Goal: Task Accomplishment & Management: Complete application form

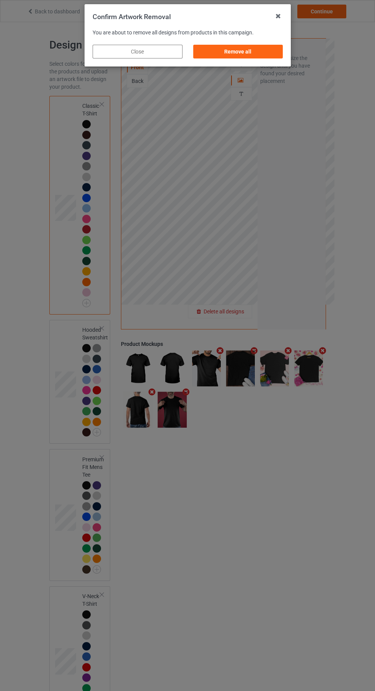
click at [261, 52] on div "Remove all" at bounding box center [238, 52] width 90 height 14
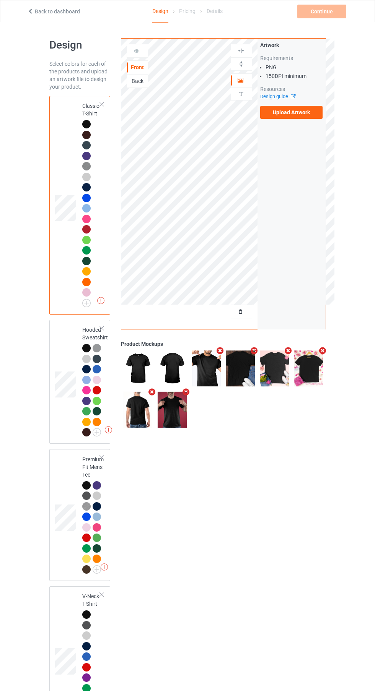
click at [300, 112] on label "Upload Artwork" at bounding box center [291, 112] width 63 height 13
click at [0, 0] on input "Upload Artwork" at bounding box center [0, 0] width 0 height 0
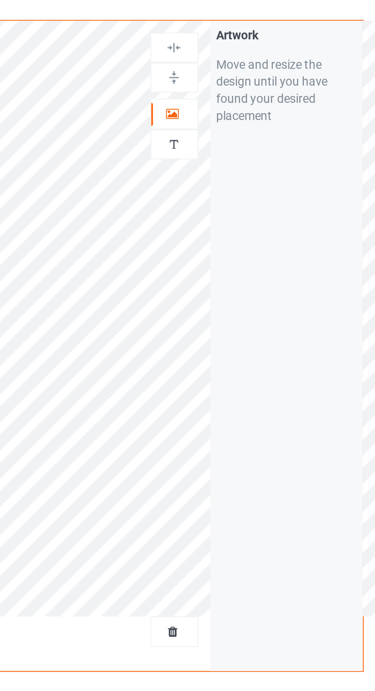
click at [246, 81] on div at bounding box center [241, 80] width 21 height 8
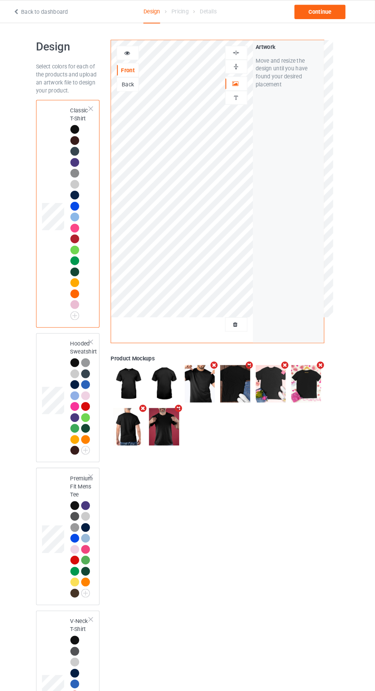
click at [94, 404] on div at bounding box center [97, 401] width 8 height 8
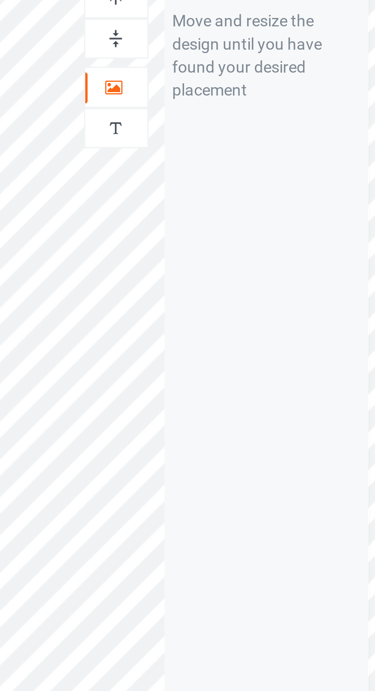
click at [244, 80] on div at bounding box center [241, 80] width 21 height 8
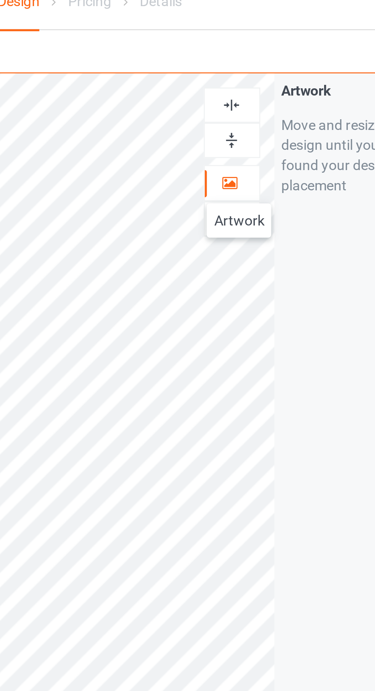
click at [243, 45] on div at bounding box center [240, 50] width 21 height 13
click at [244, 50] on img at bounding box center [240, 50] width 7 height 7
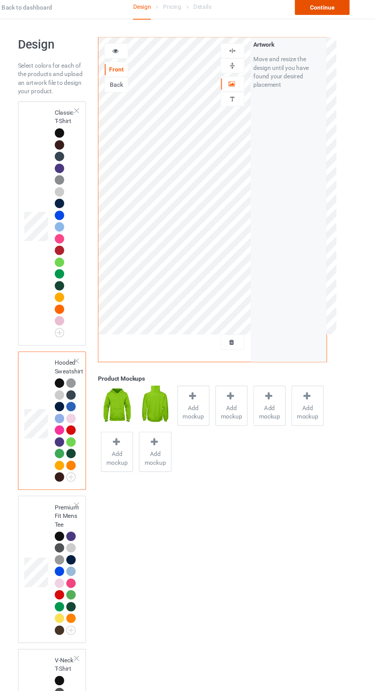
click at [332, 11] on div "Continue" at bounding box center [321, 12] width 49 height 14
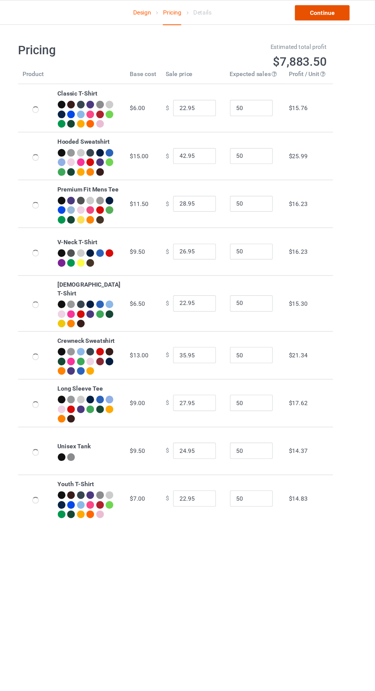
click at [331, 15] on link "Continue" at bounding box center [321, 12] width 49 height 14
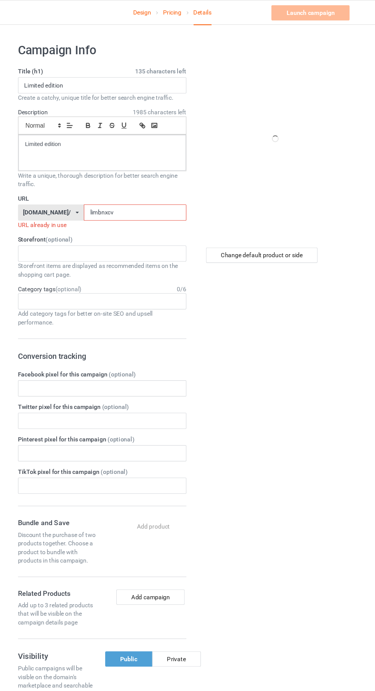
click at [174, 191] on input "limbnxcv" at bounding box center [154, 190] width 92 height 15
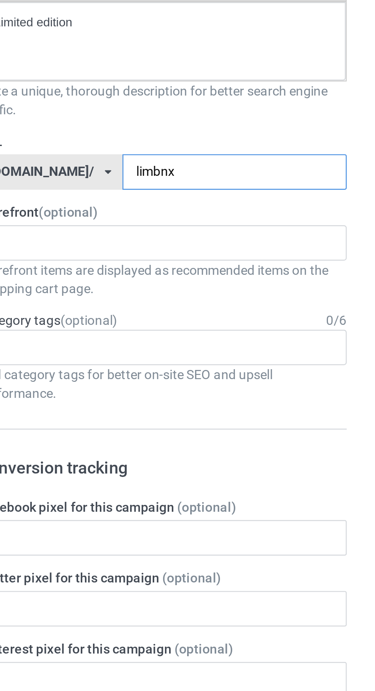
type input "limbnxh"
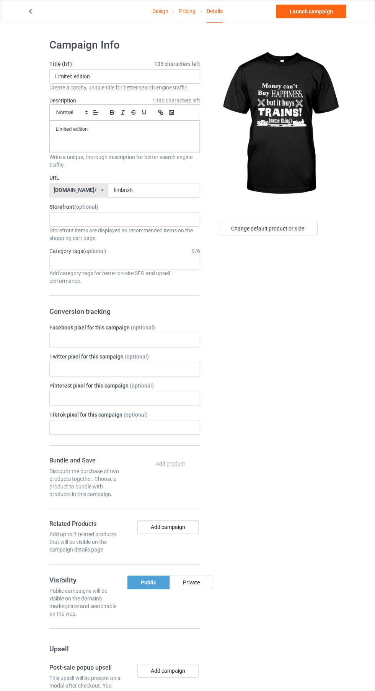
click at [325, 13] on link "Launch campaign" at bounding box center [311, 12] width 70 height 14
